Goal: Find specific page/section: Find specific page/section

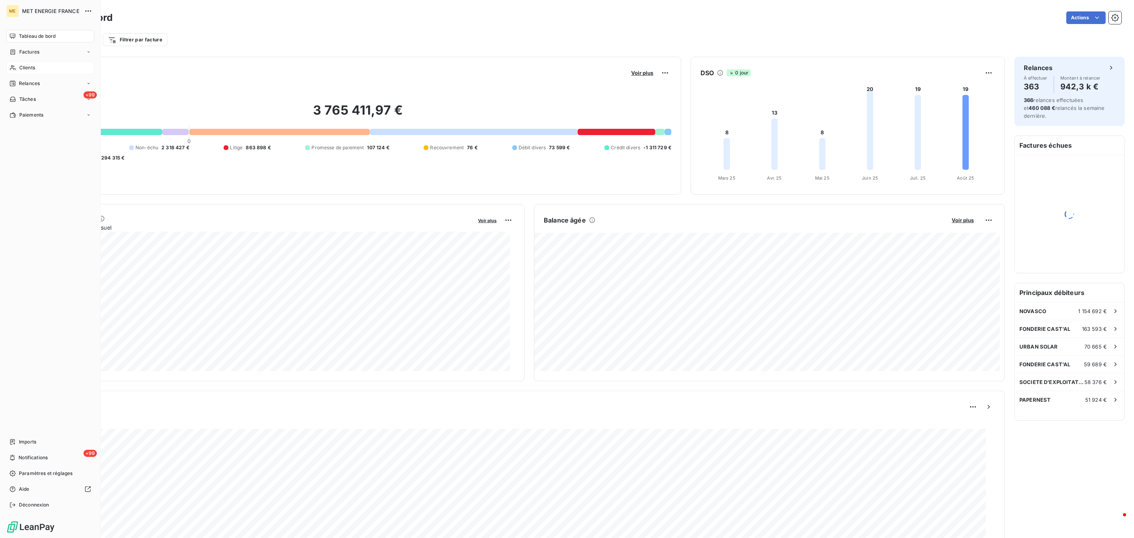
click at [21, 67] on span "Clients" at bounding box center [27, 67] width 16 height 7
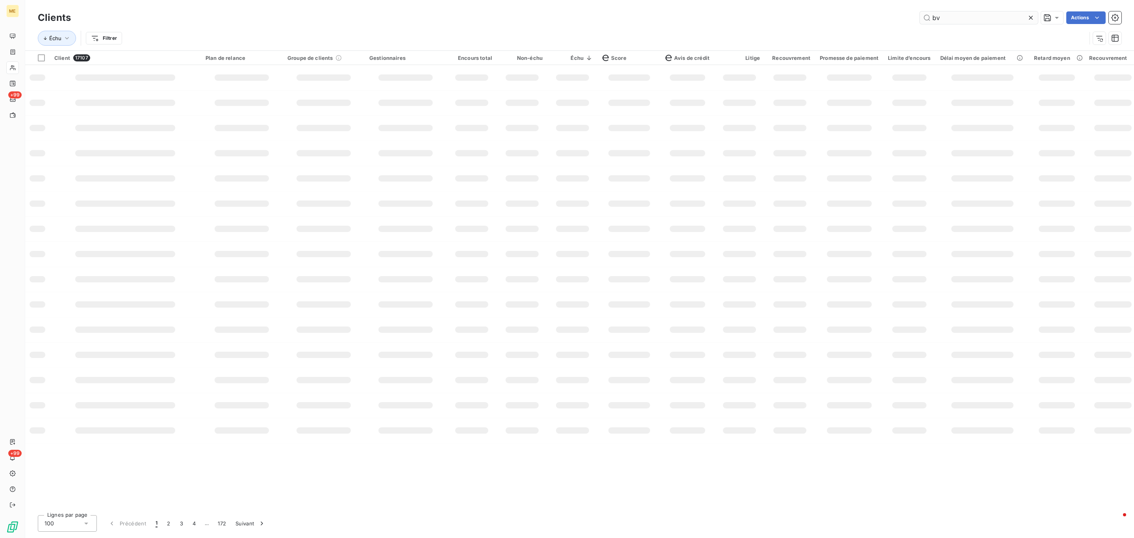
type input "b"
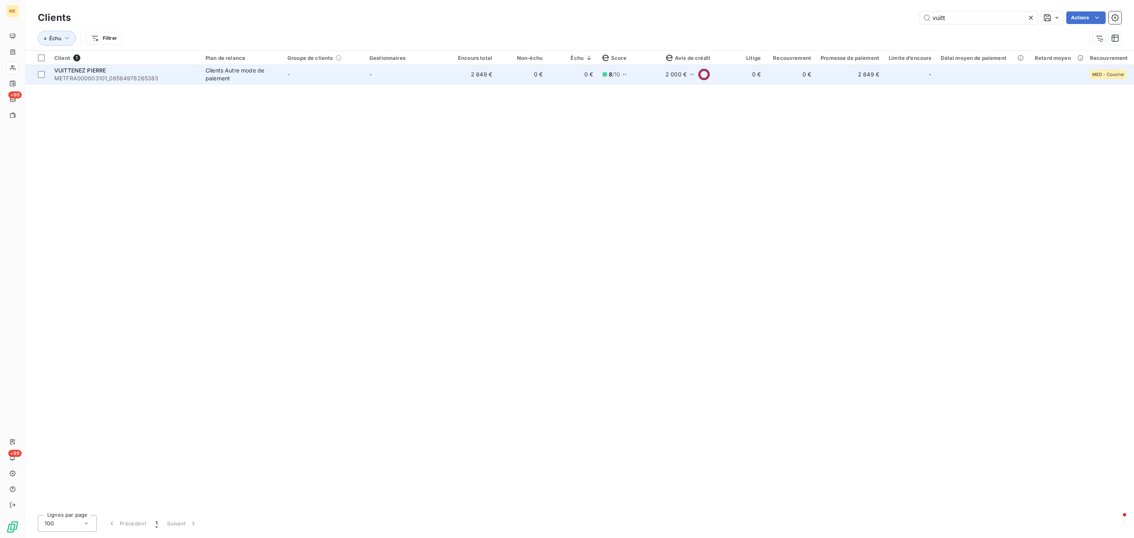
type input "vuitt"
click at [288, 66] on td "-" at bounding box center [324, 74] width 82 height 19
